Goal: Task Accomplishment & Management: Manage account settings

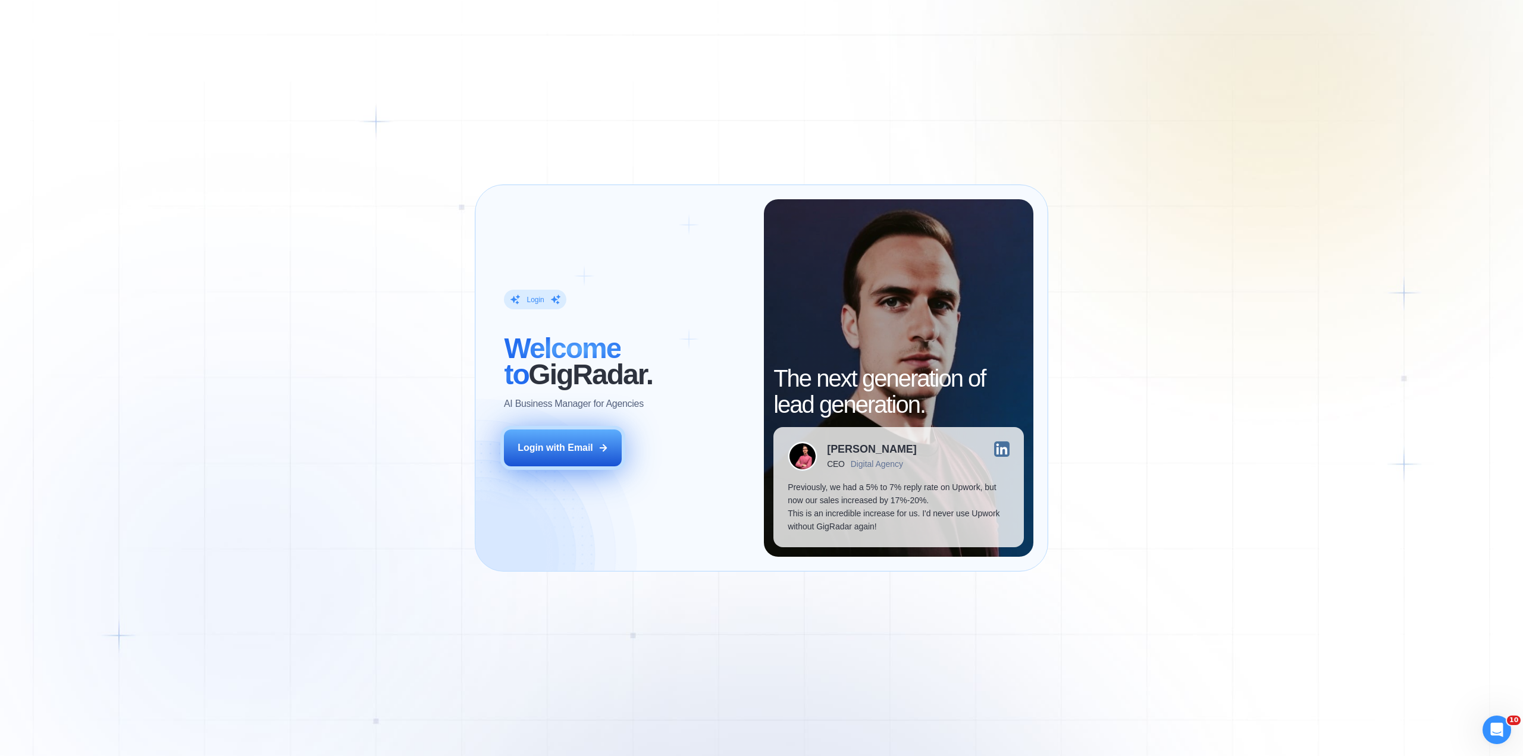
click at [575, 442] on div "Login with Email" at bounding box center [556, 447] width 76 height 13
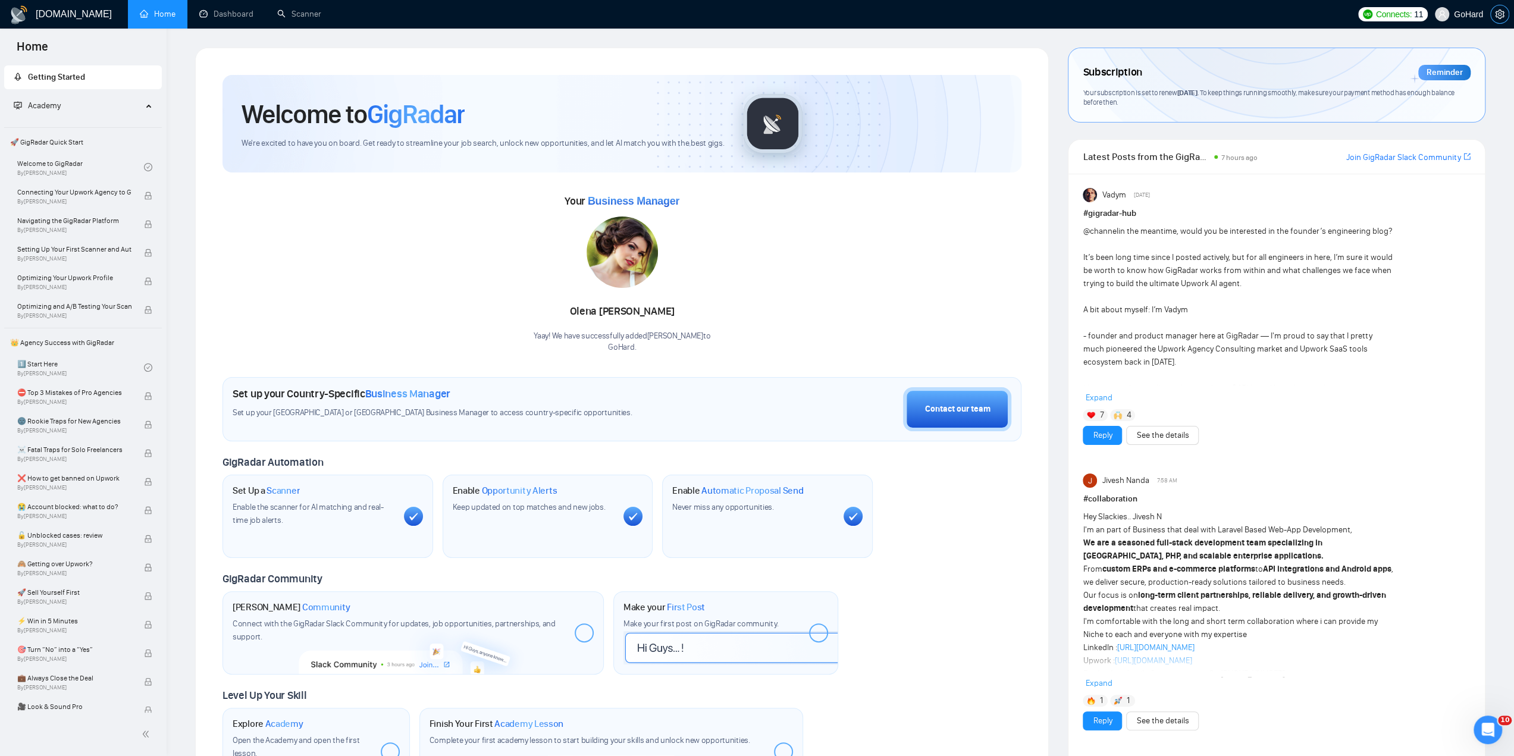
click at [1502, 15] on icon "setting" at bounding box center [1500, 15] width 10 height 10
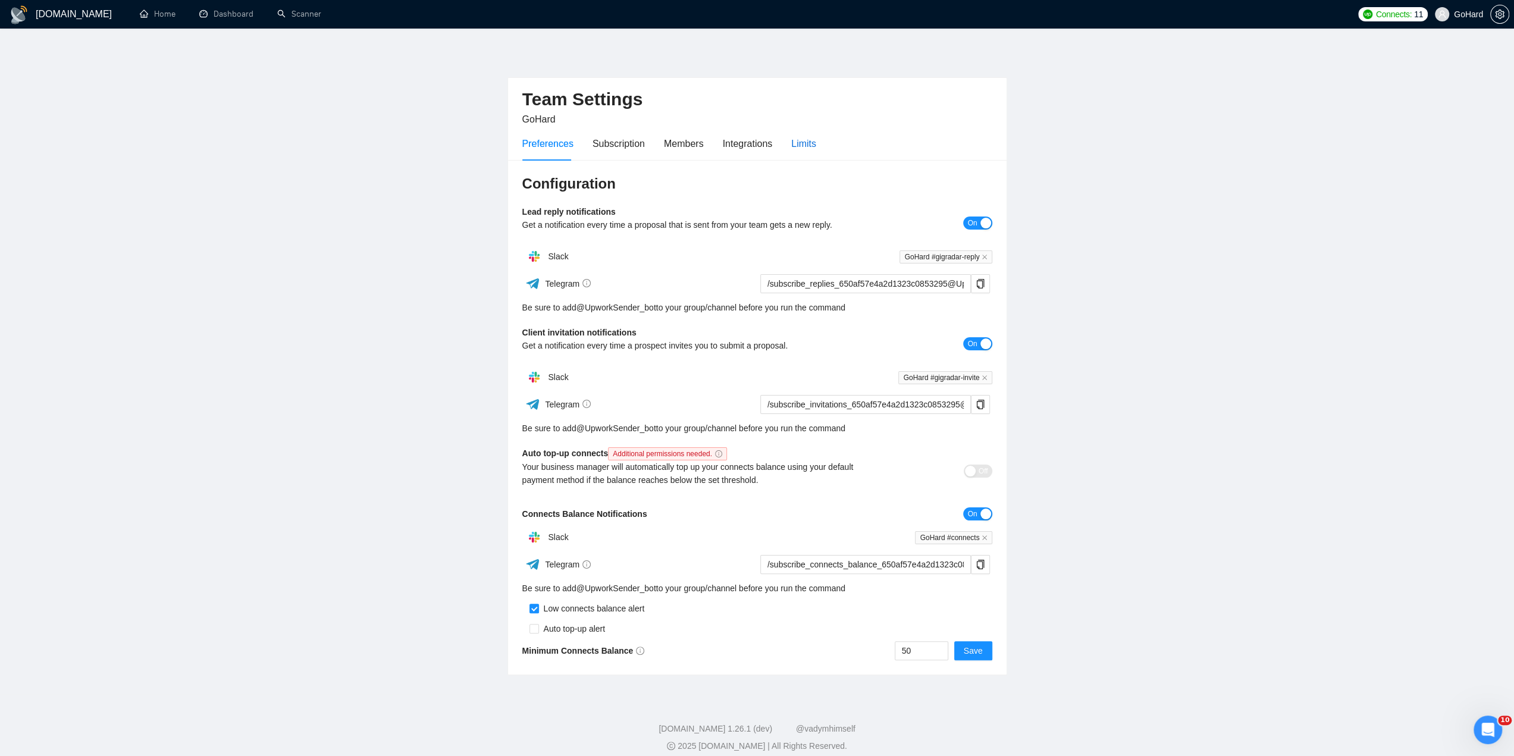
click at [795, 146] on div "Limits" at bounding box center [803, 143] width 25 height 15
